Goal: Task Accomplishment & Management: Use online tool/utility

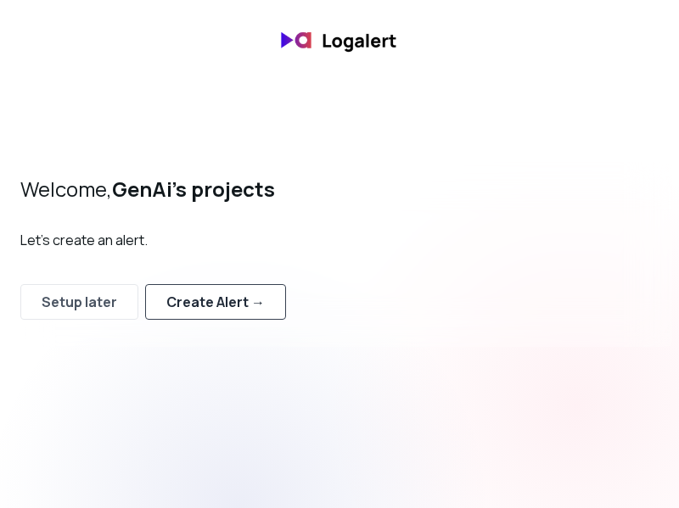
click at [224, 299] on div "Create Alert →" at bounding box center [215, 302] width 98 height 20
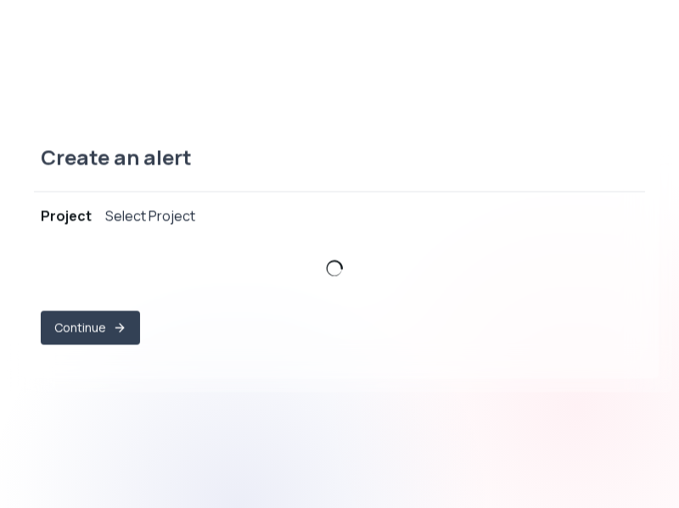
select select "prj_lVG8nwwWSGTWT3nsCHZFH7SvUzBw"
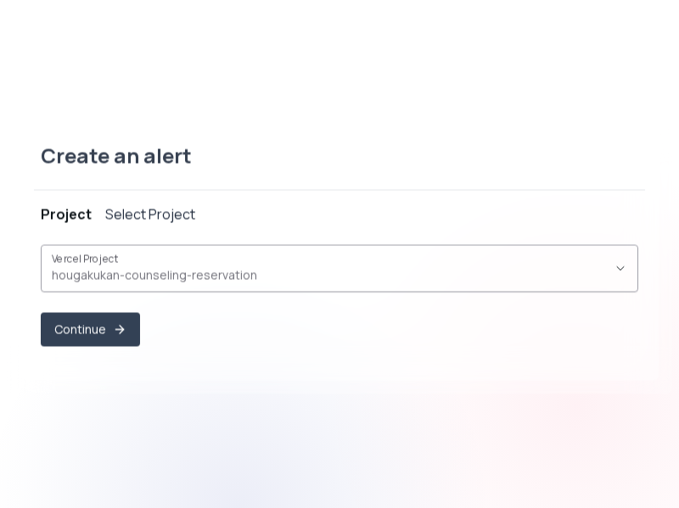
click at [139, 278] on span "hougakukan-counseling-reservation ," at bounding box center [329, 274] width 555 height 17
click at [76, 320] on button "Continue" at bounding box center [90, 329] width 96 height 33
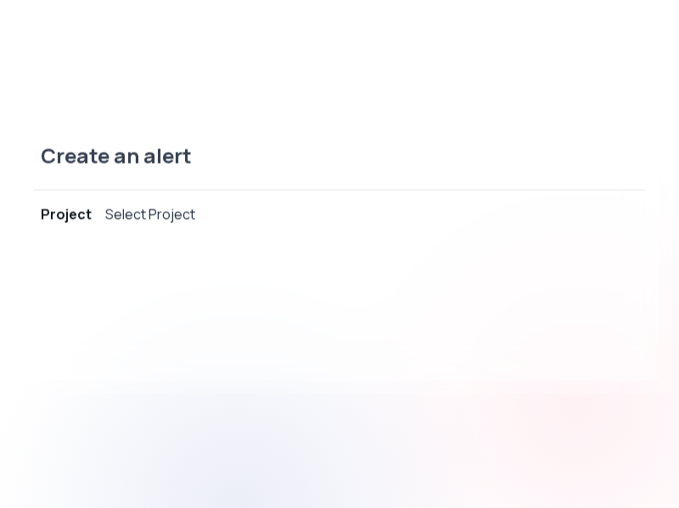
select select "message"
select select "CONTAINS"
select select "OR"
select select "message"
select select "CONTAINS"
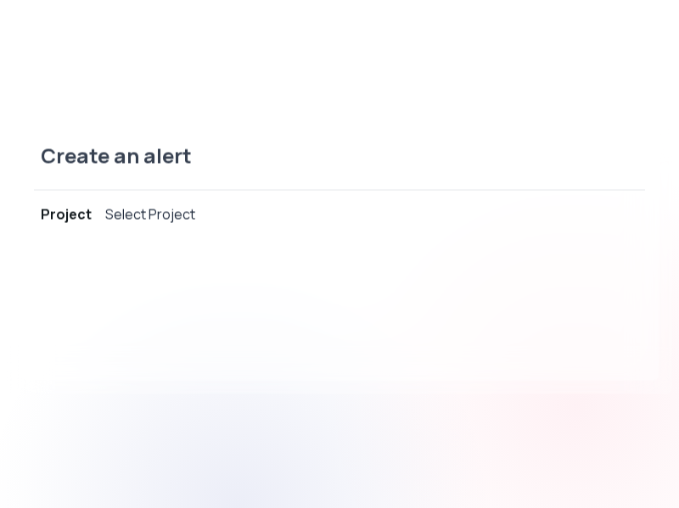
select select "AND"
select select "source"
select select "NOT_EQUALS"
select select "build"
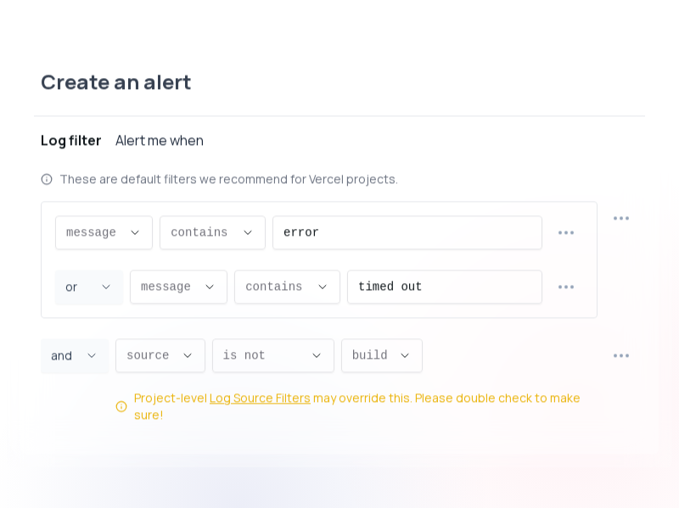
scroll to position [16, 0]
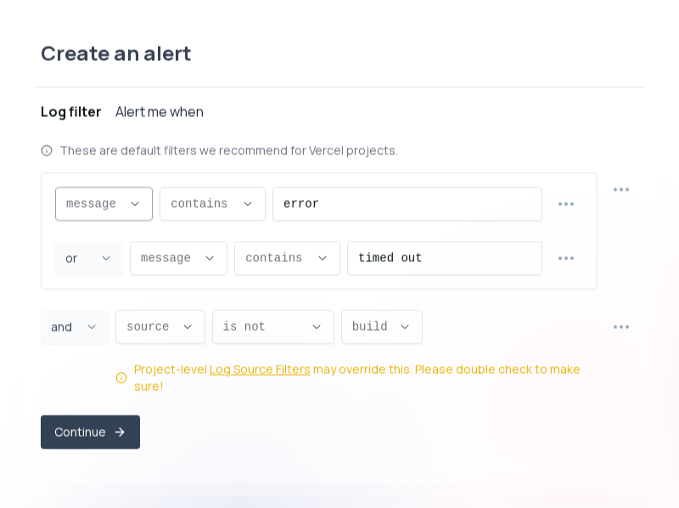
click at [104, 212] on span "message ," at bounding box center [93, 203] width 55 height 17
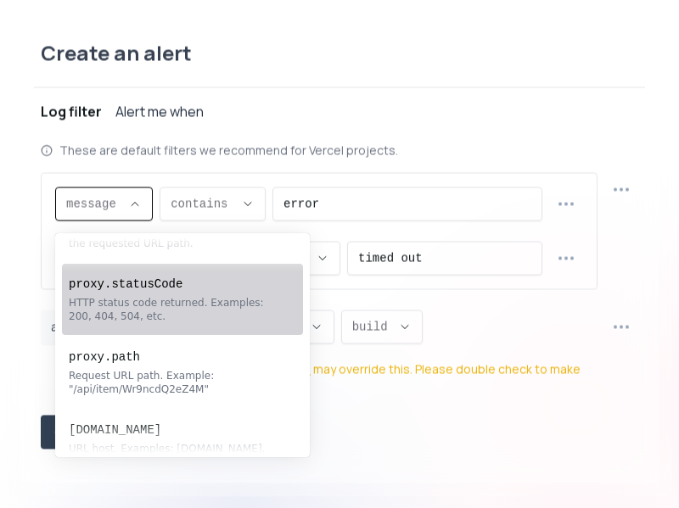
scroll to position [75, 0]
click at [199, 311] on div "HTTP status code returned. Examples: 200, 404, 504, etc." at bounding box center [174, 311] width 210 height 27
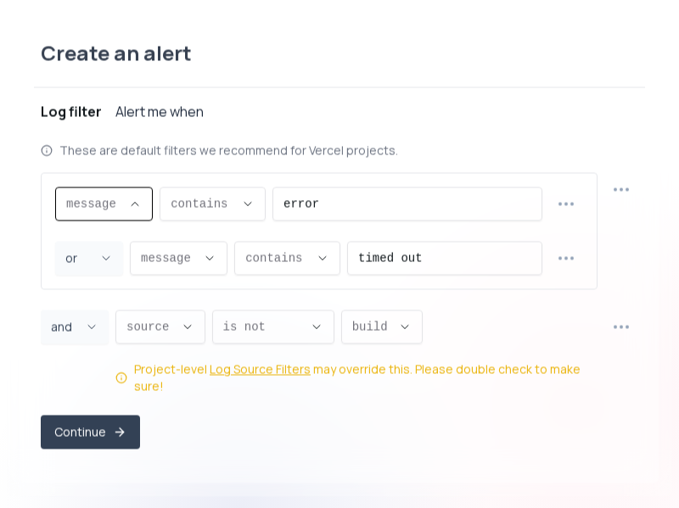
type input "proxy.statusCode"
select select "proxy.statusCode"
type input "EQUALS"
select select "EQUALS"
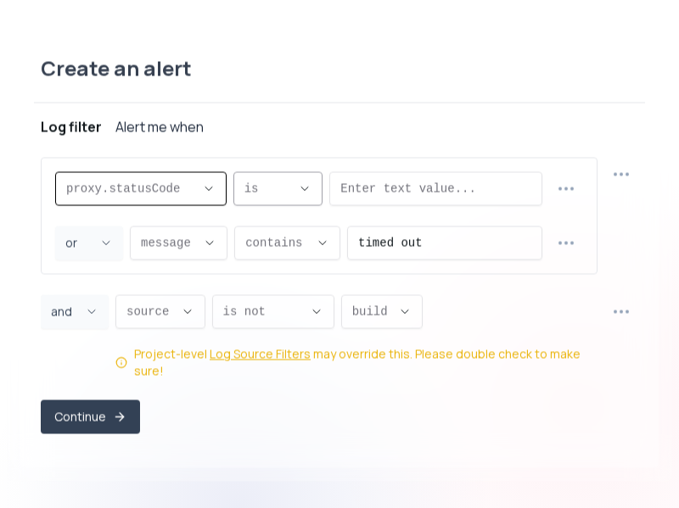
click at [255, 193] on span "is ," at bounding box center [268, 188] width 48 height 17
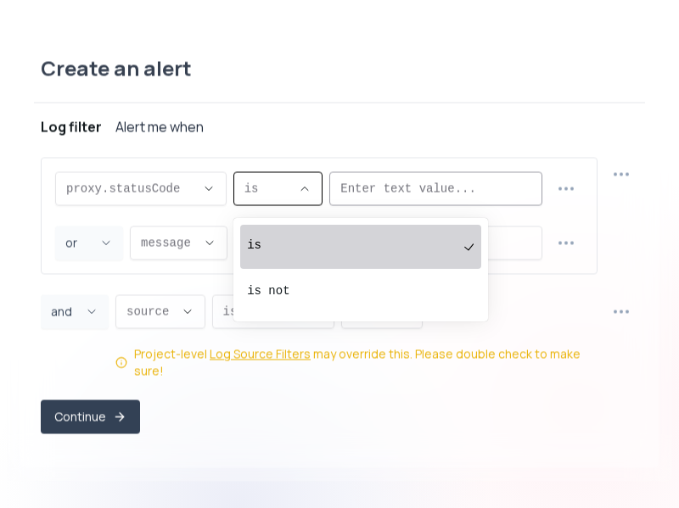
click at [357, 192] on input "error" at bounding box center [435, 188] width 191 height 32
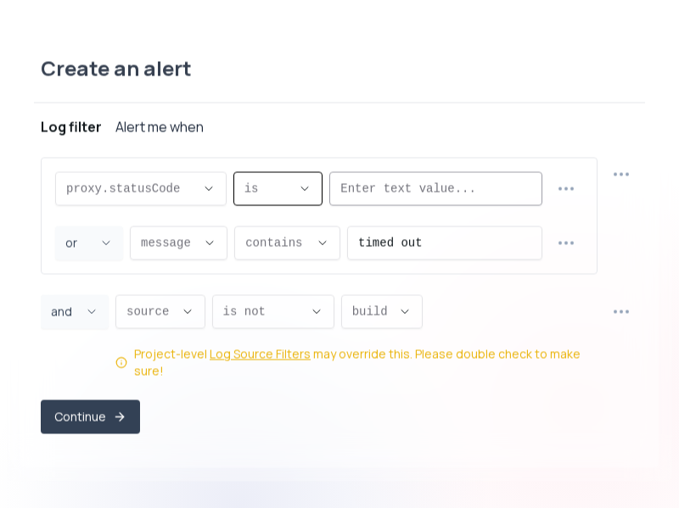
click at [357, 192] on input "error" at bounding box center [435, 188] width 191 height 32
click at [429, 215] on div "proxy.statusCode proxy.statusCode message proxy.statusCode proxy.path [DOMAIN_N…" at bounding box center [319, 215] width 557 height 117
click at [429, 205] on input "error" at bounding box center [435, 188] width 191 height 32
click at [279, 197] on span "is ," at bounding box center [268, 188] width 48 height 17
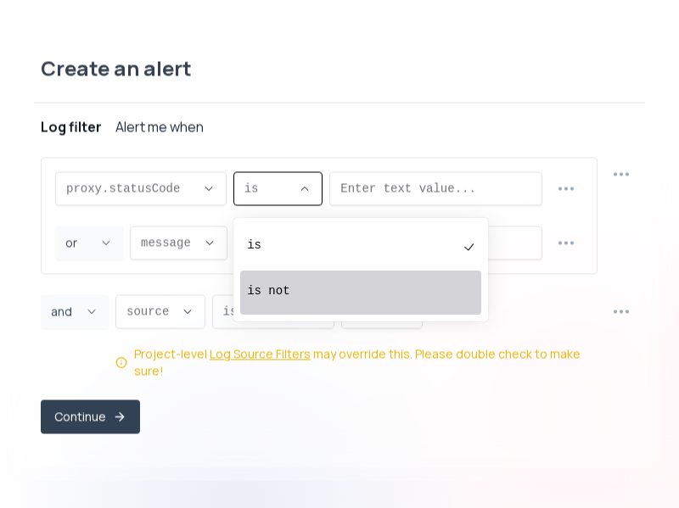
click at [264, 281] on div "is not" at bounding box center [352, 293] width 210 height 34
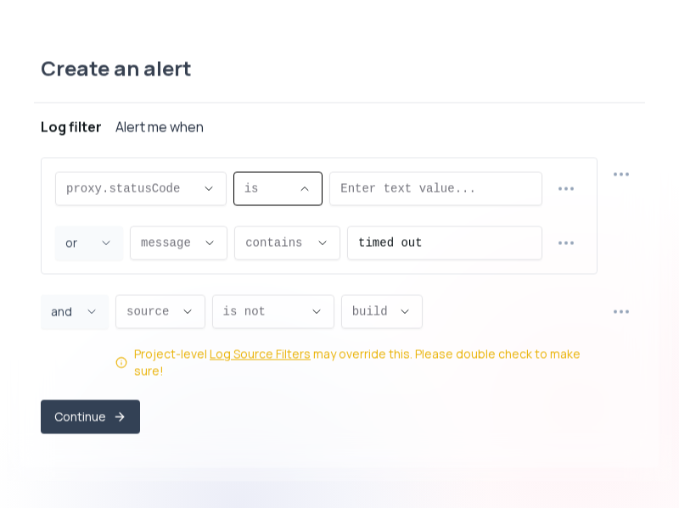
type input "NOT_EQUALS"
select select "NOT_EQUALS"
click at [394, 192] on input "error" at bounding box center [452, 188] width 158 height 32
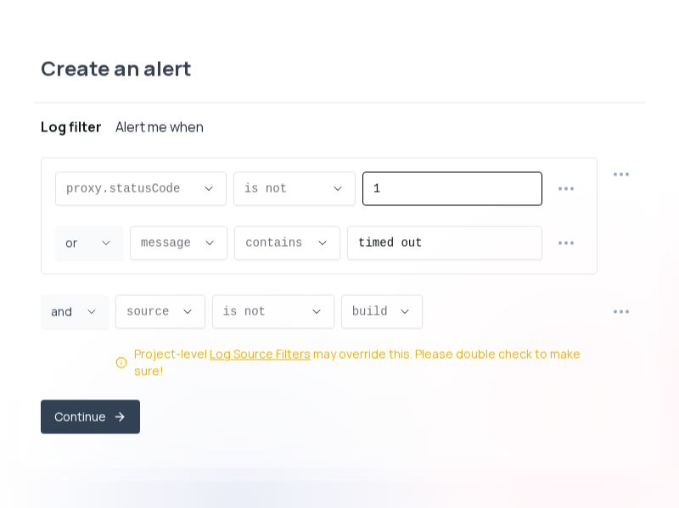
click at [522, 193] on input "1" at bounding box center [452, 188] width 158 height 32
type input "0"
click at [522, 198] on input "0" at bounding box center [452, 188] width 158 height 32
click at [447, 193] on input "0" at bounding box center [452, 188] width 158 height 32
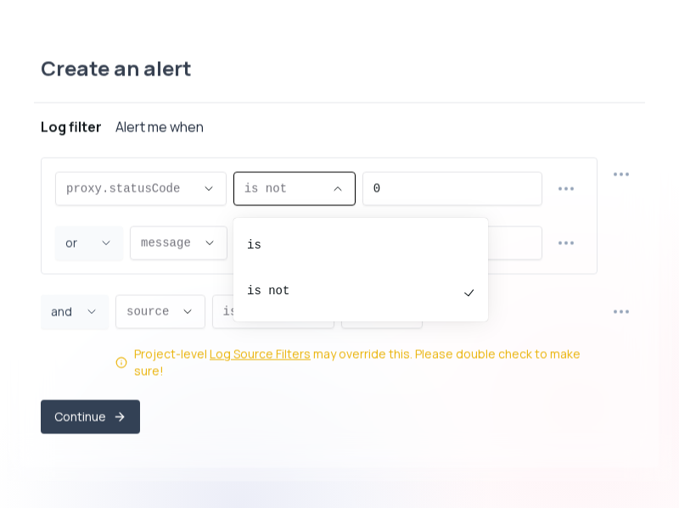
click at [326, 194] on button "is not ," at bounding box center [294, 188] width 122 height 34
click at [209, 195] on icon "Descriptive Select" at bounding box center [209, 189] width 14 height 14
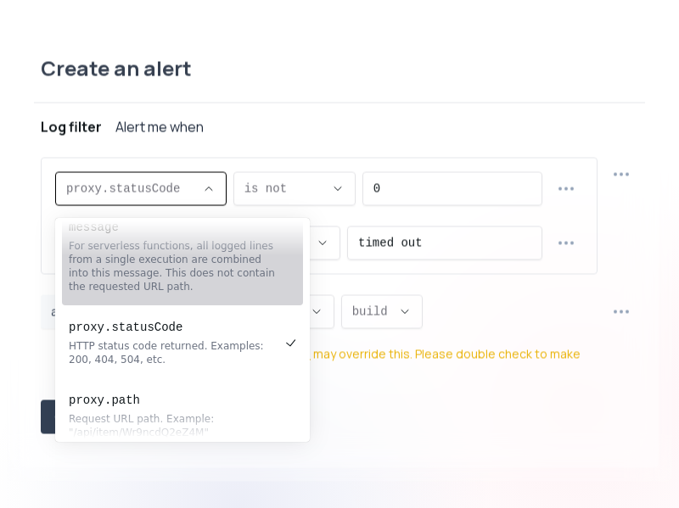
scroll to position [0, 0]
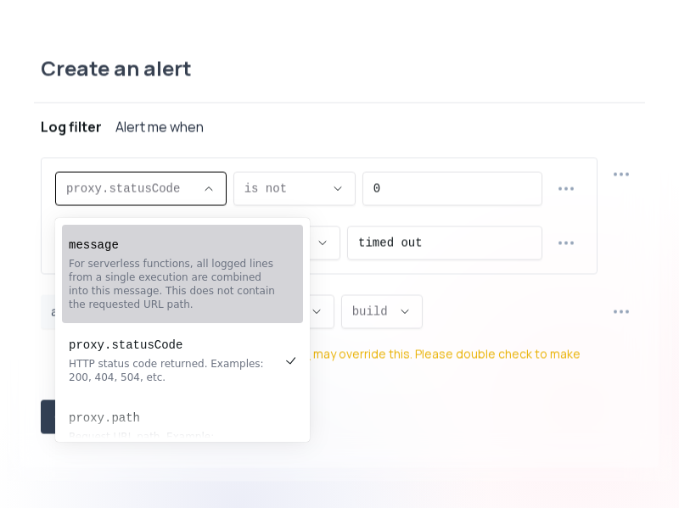
click at [182, 253] on pre "message" at bounding box center [174, 245] width 210 height 17
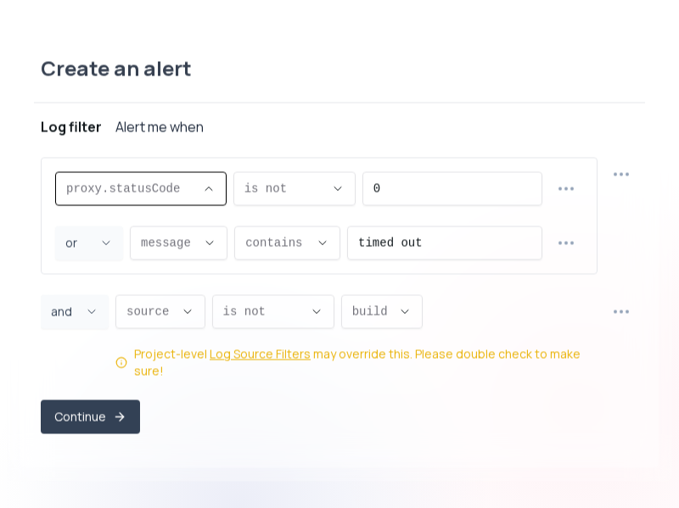
type input "message"
select select "message"
type input "CONTAINS"
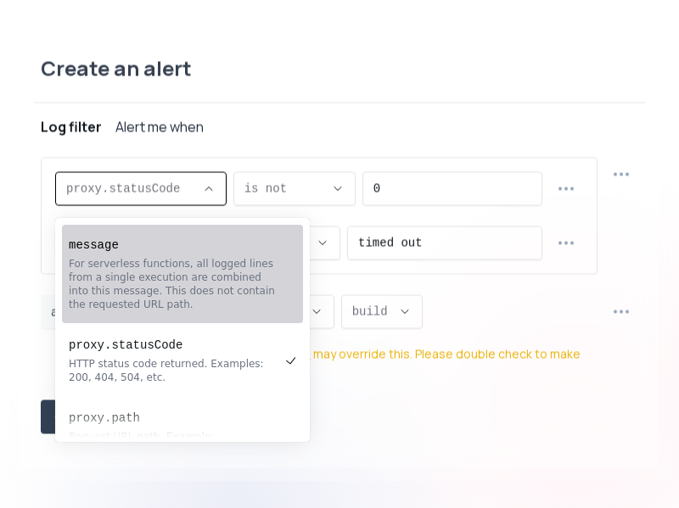
select select "CONTAINS"
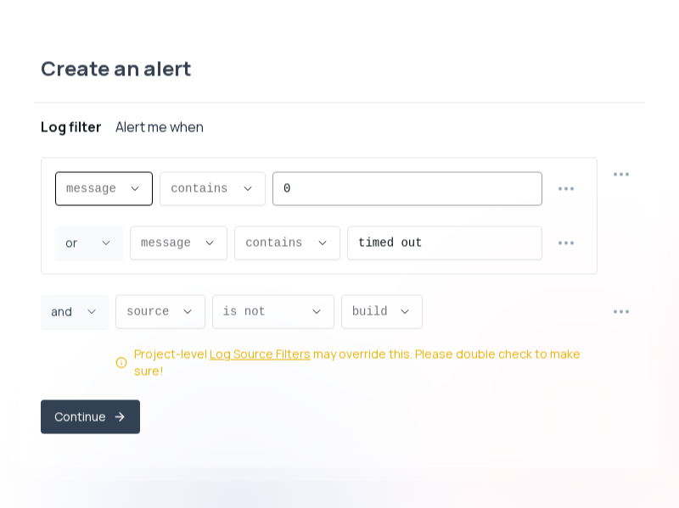
click at [332, 199] on input "0" at bounding box center [407, 188] width 248 height 32
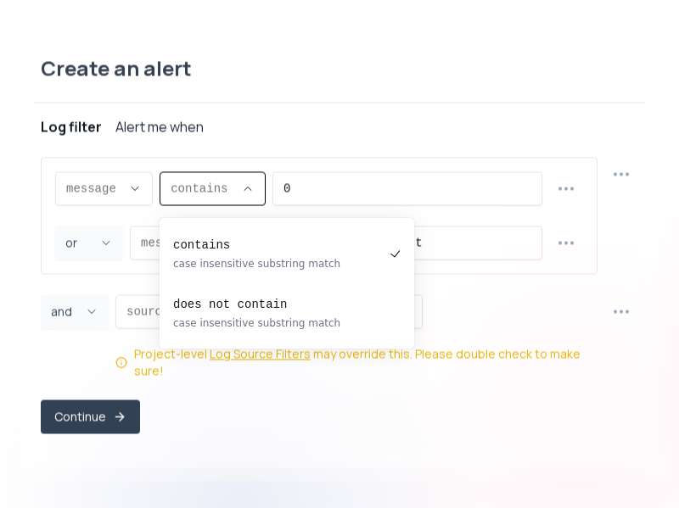
click at [233, 205] on div "contains ," at bounding box center [203, 188] width 64 height 32
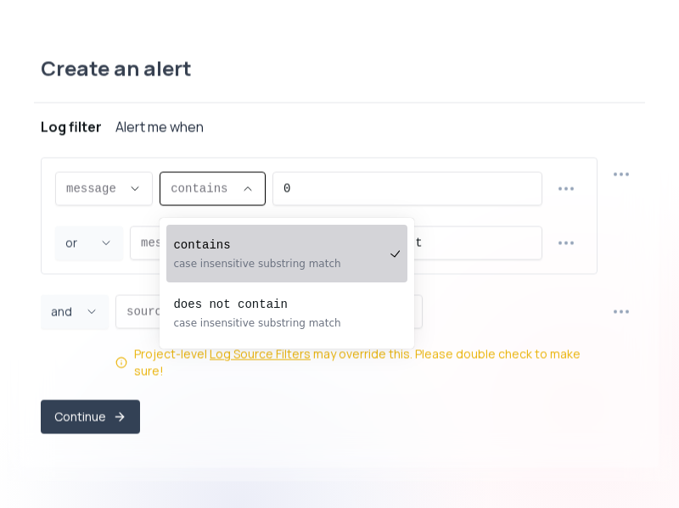
click at [264, 149] on button "Log filter Alert me when" at bounding box center [339, 127] width 597 height 48
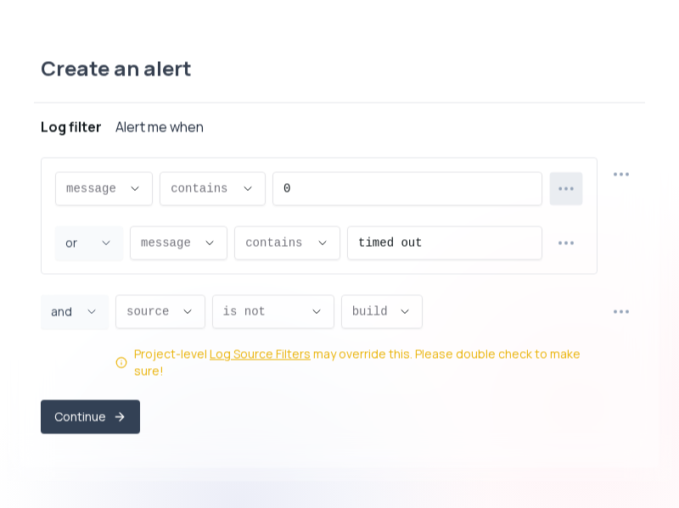
click at [568, 198] on icon "button" at bounding box center [566, 188] width 20 height 20
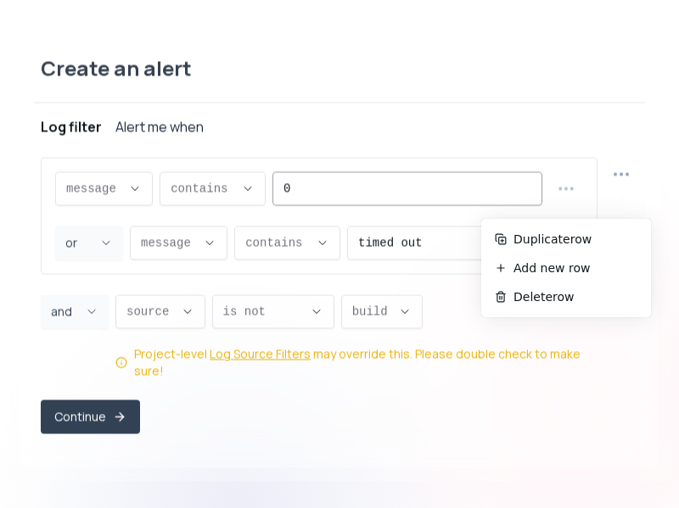
click at [464, 183] on input "0" at bounding box center [407, 188] width 248 height 32
click at [401, 194] on input "0" at bounding box center [407, 188] width 248 height 32
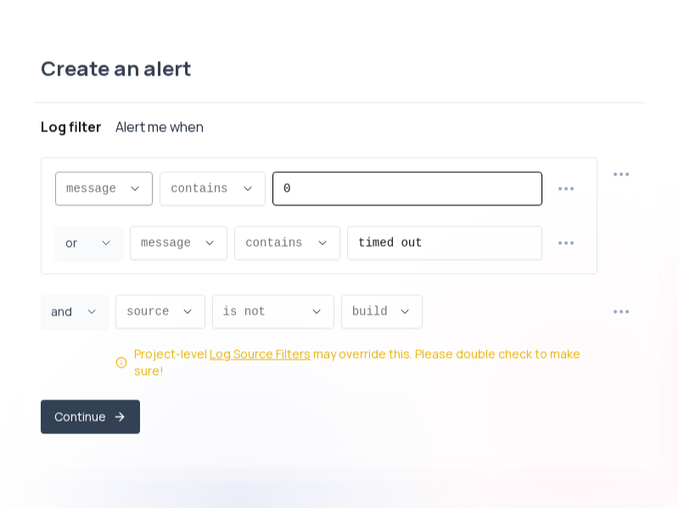
click at [133, 193] on icon "Descriptive Select" at bounding box center [135, 189] width 14 height 14
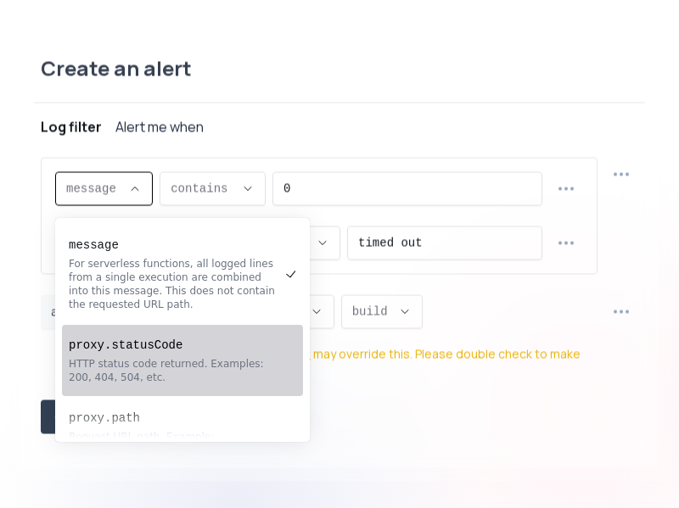
click at [144, 362] on div "HTTP status code returned. Examples: 200, 404, 504, etc." at bounding box center [174, 370] width 210 height 27
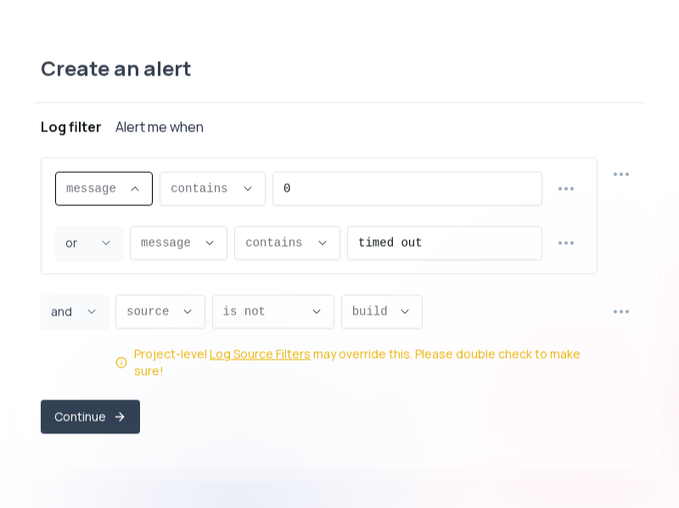
type input "proxy.statusCode"
select select "proxy.statusCode"
type input "EQUALS"
select select "EQUALS"
click at [383, 194] on input "0" at bounding box center [435, 188] width 191 height 32
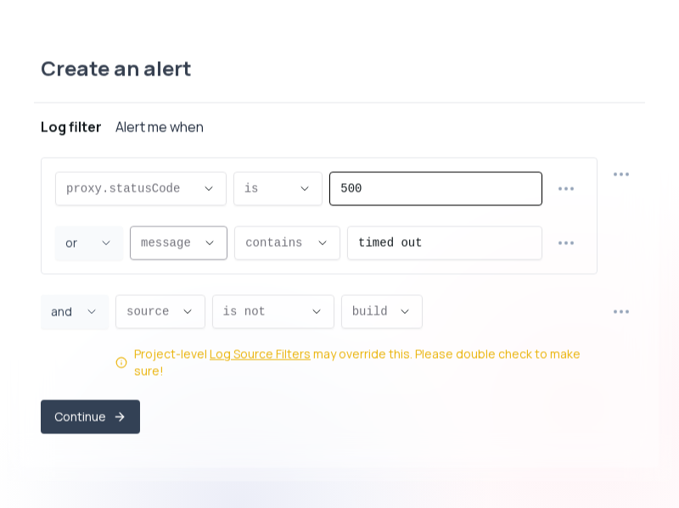
type input "500"
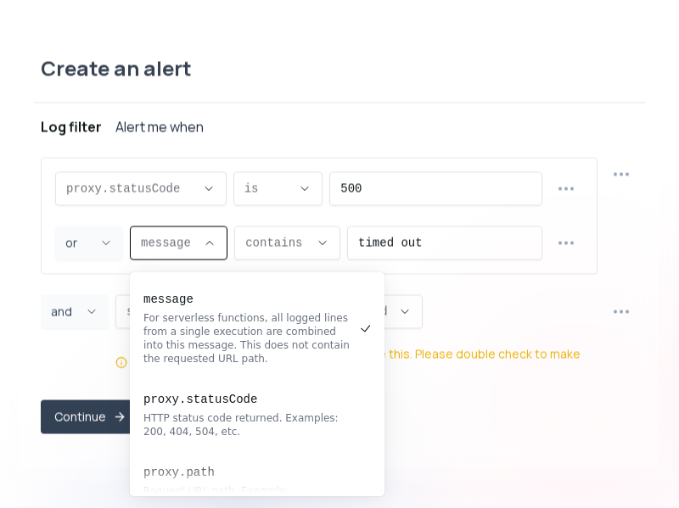
click at [210, 250] on icon "Descriptive Select" at bounding box center [210, 243] width 14 height 14
click at [206, 233] on div "proxy.statusCode proxy.statusCode message proxy.statusCode proxy.path [DOMAIN_N…" at bounding box center [319, 215] width 557 height 117
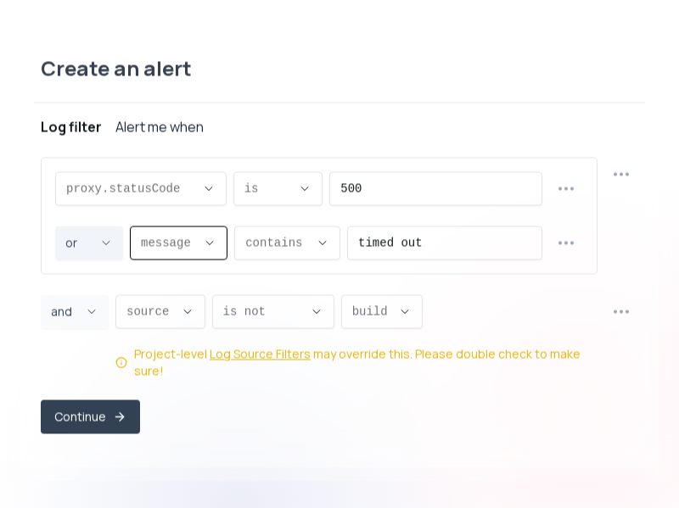
click at [100, 250] on icon "Joiner Select" at bounding box center [106, 243] width 14 height 14
click at [484, 283] on div "proxy.statusCode proxy.statusCode message proxy.statusCode proxy.path [DOMAIN_N…" at bounding box center [339, 268] width 597 height 222
click at [565, 252] on icon "button" at bounding box center [566, 243] width 20 height 20
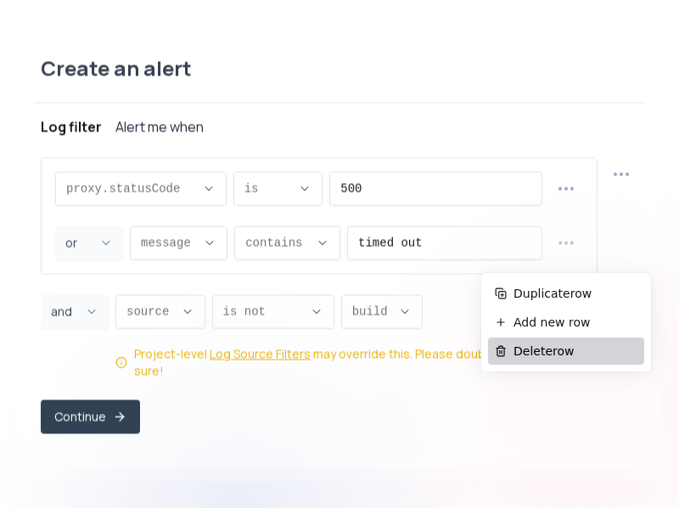
click at [523, 353] on span "Delete row" at bounding box center [575, 351] width 124 height 17
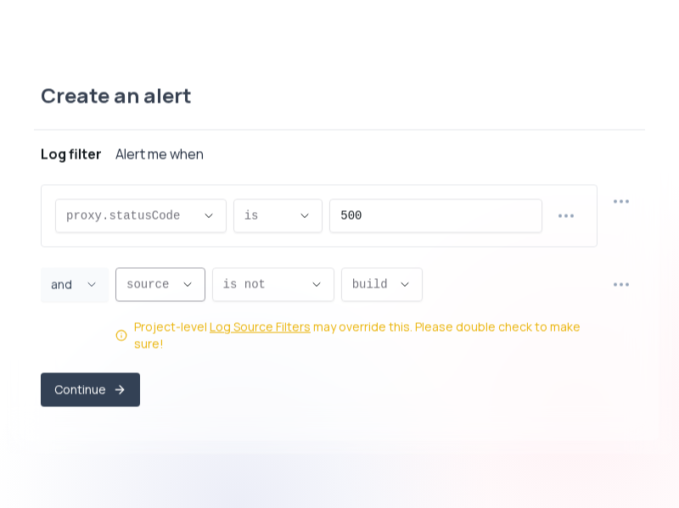
click at [177, 296] on button "source ," at bounding box center [160, 284] width 90 height 34
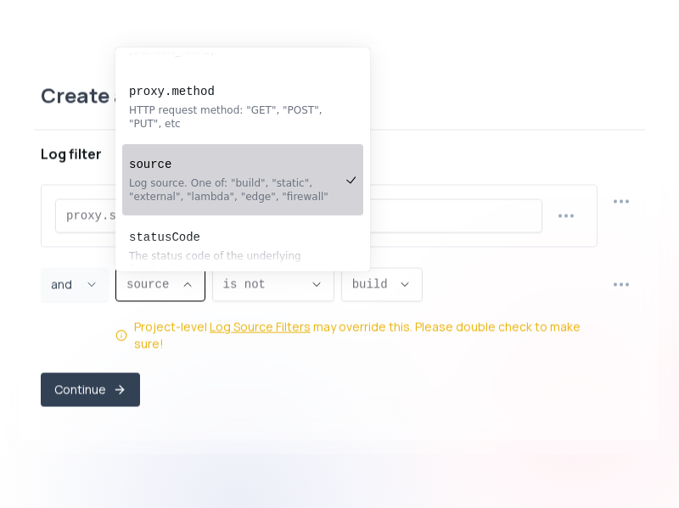
scroll to position [339, 0]
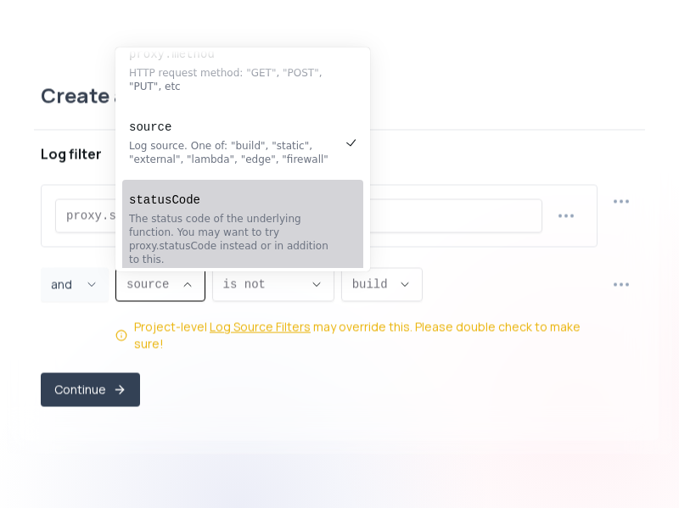
click at [348, 431] on div "Create an alert Project hougakukan-counseling-reservation Log filter Alert me w…" at bounding box center [339, 254] width 638 height 373
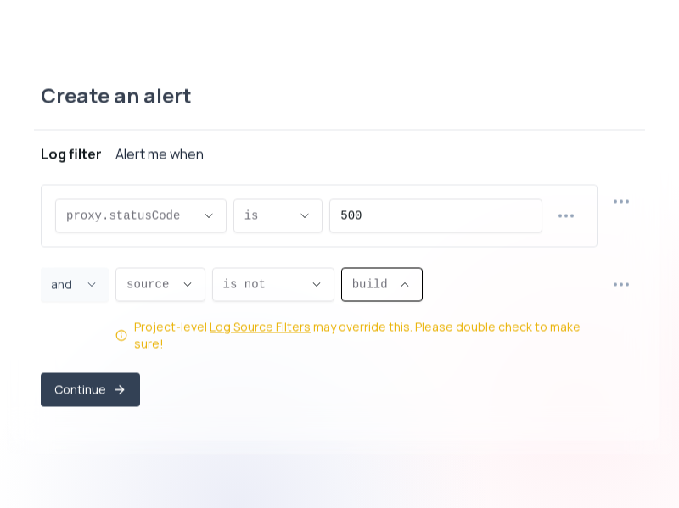
click at [405, 291] on icon "Descriptive Select" at bounding box center [405, 285] width 14 height 14
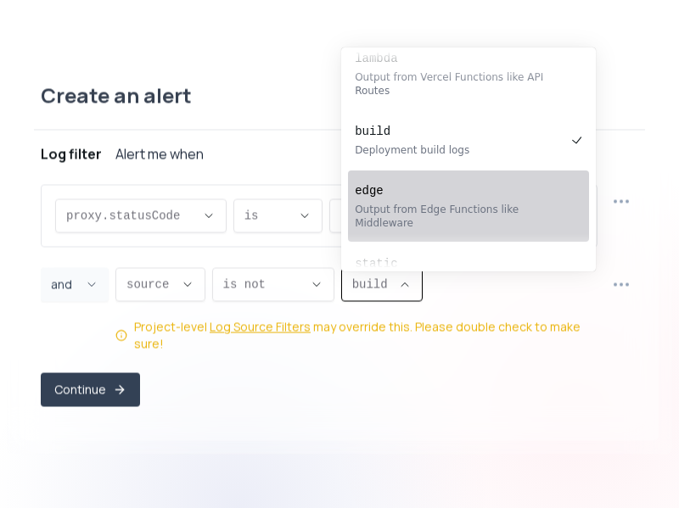
scroll to position [0, 0]
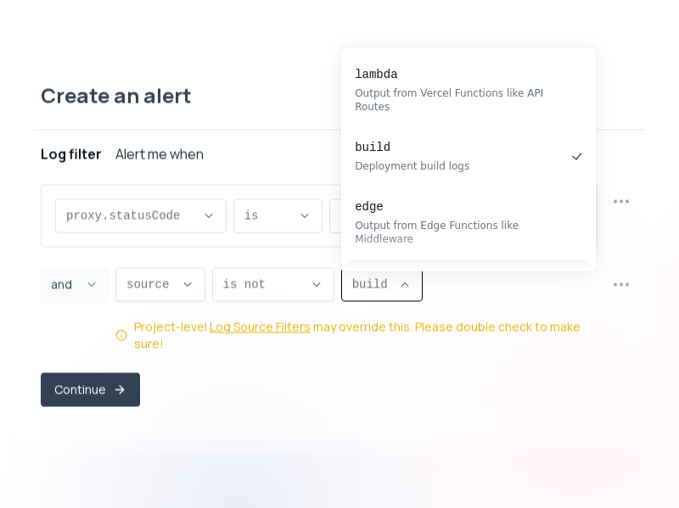
click at [444, 403] on div "proxy.statusCode proxy.statusCode message proxy.statusCode proxy.path [DOMAIN_N…" at bounding box center [339, 302] width 597 height 250
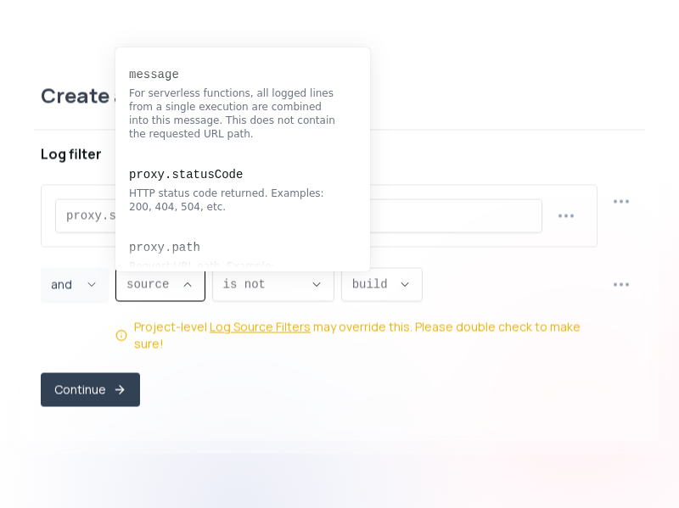
click at [189, 286] on icon "Descriptive Select" at bounding box center [187, 284] width 7 height 3
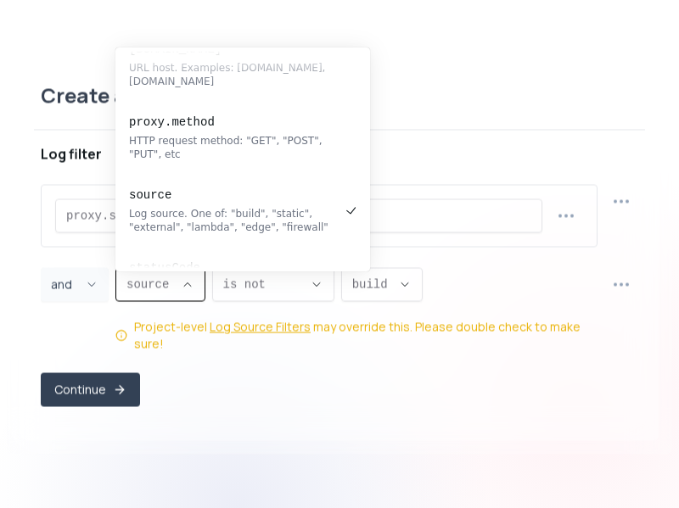
click at [397, 400] on div "proxy.statusCode proxy.statusCode message proxy.statusCode proxy.path [DOMAIN_N…" at bounding box center [339, 302] width 597 height 250
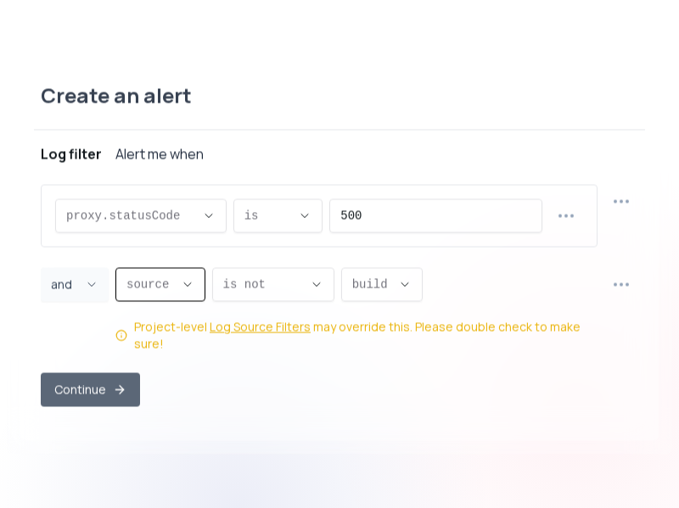
click at [109, 383] on button "Continue" at bounding box center [90, 390] width 99 height 34
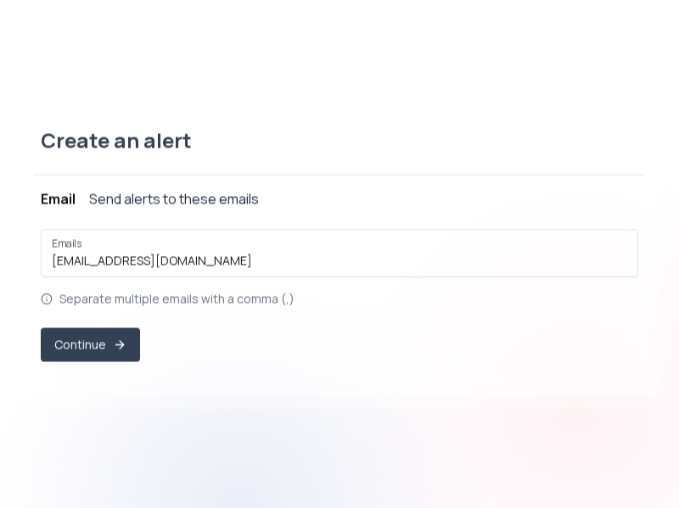
click at [143, 208] on div "Send alerts to these emails" at bounding box center [174, 198] width 170 height 20
click at [142, 202] on div "Send alerts to these emails" at bounding box center [174, 198] width 170 height 20
click at [50, 199] on div "Email" at bounding box center [58, 198] width 35 height 20
click at [132, 202] on div "Send alerts to these emails" at bounding box center [174, 198] width 170 height 20
click at [65, 202] on div "Email" at bounding box center [58, 198] width 35 height 20
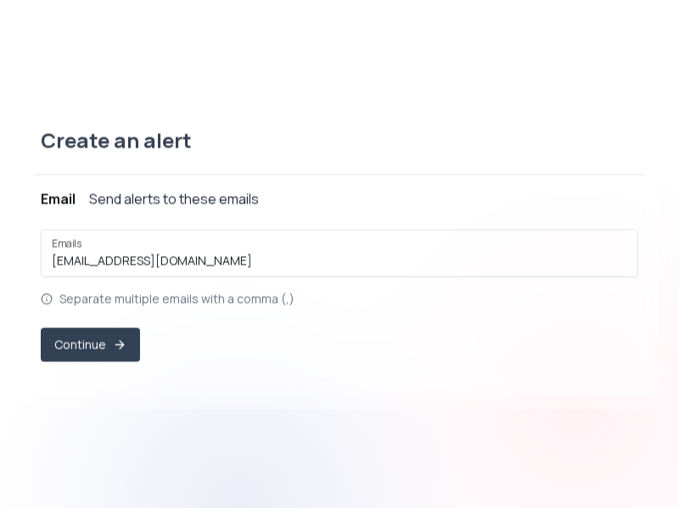
click at [131, 202] on div "Send alerts to these emails" at bounding box center [174, 198] width 170 height 20
click at [131, 252] on input "[EMAIL_ADDRESS][DOMAIN_NAME]" at bounding box center [339, 260] width 575 height 17
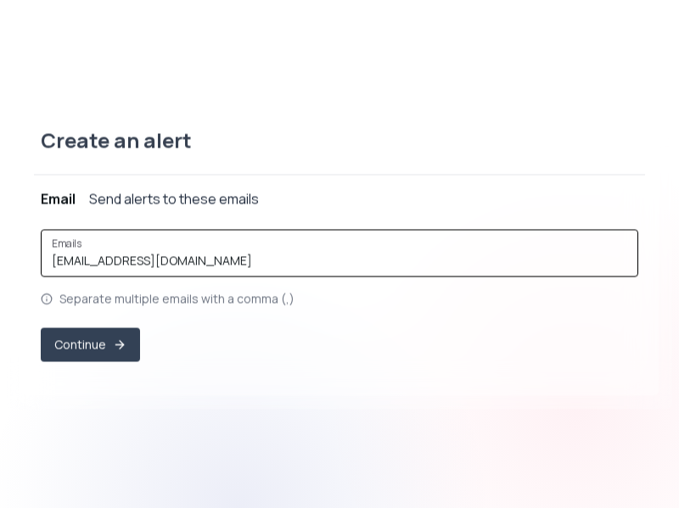
click at [213, 255] on input "[EMAIL_ADDRESS][DOMAIN_NAME]" at bounding box center [339, 260] width 575 height 17
click at [213, 261] on input "[EMAIL_ADDRESS][DOMAIN_NAME]" at bounding box center [339, 260] width 575 height 17
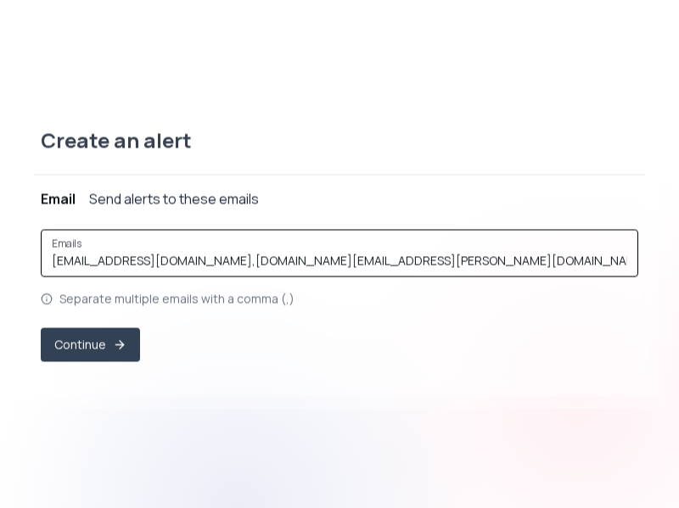
type input "[EMAIL_ADDRESS][DOMAIN_NAME],[DOMAIN_NAME][EMAIL_ADDRESS][PERSON_NAME][DOMAIN_N…"
click at [194, 390] on div "Create an alert Project hougakukan-counseling-reservation Log filter ( log prox…" at bounding box center [339, 254] width 638 height 283
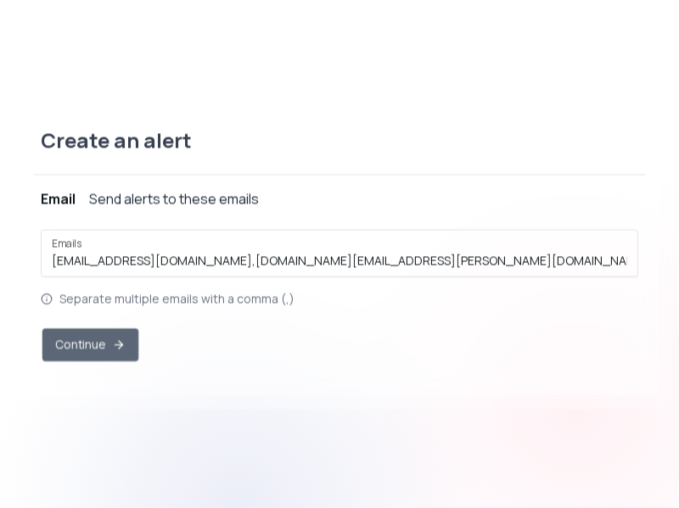
click at [111, 347] on button "Continue" at bounding box center [90, 344] width 96 height 33
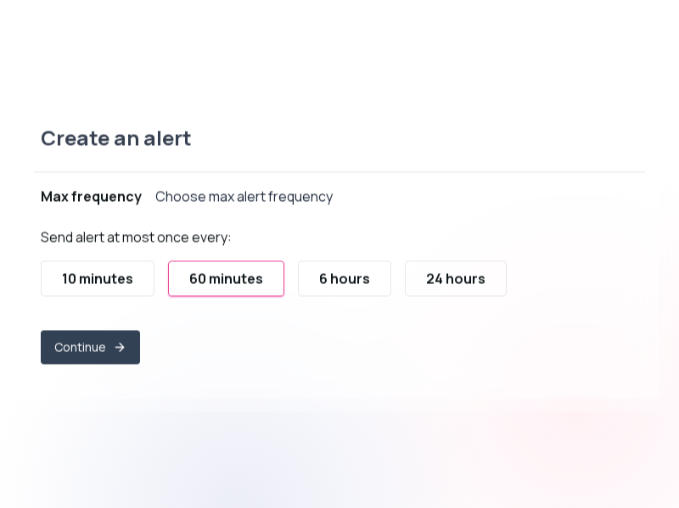
click at [118, 281] on div "10 minutes" at bounding box center [97, 278] width 71 height 20
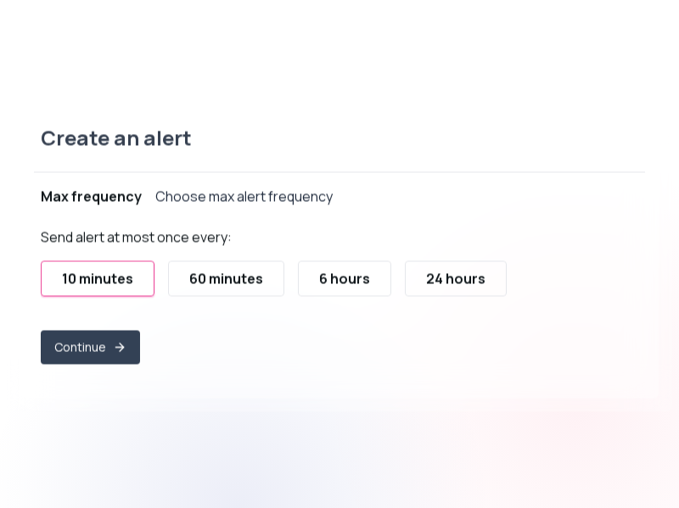
click at [153, 310] on div "Send alert at most once every: 10 minutes 60 minutes 6 hours 24 hours Continue" at bounding box center [339, 295] width 597 height 137
click at [89, 332] on button "Continue" at bounding box center [90, 347] width 96 height 33
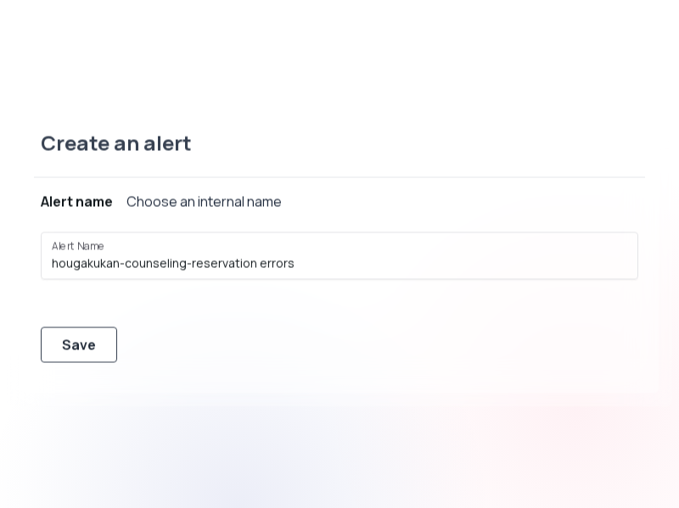
click at [87, 339] on div "Save" at bounding box center [79, 344] width 34 height 20
